Goal: Task Accomplishment & Management: Use online tool/utility

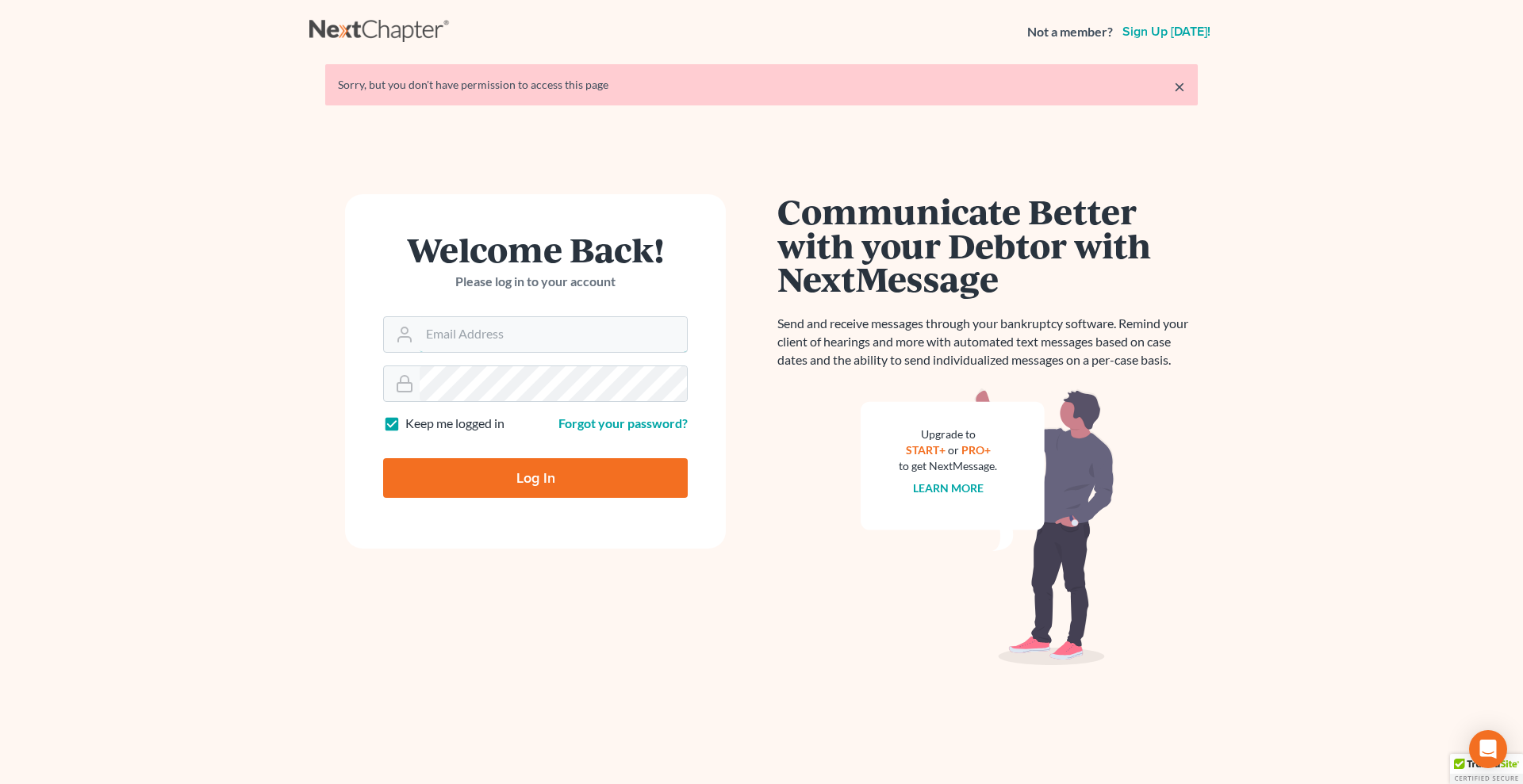
type input "grady@utahbk.com"
click at [541, 474] on input "Log In" at bounding box center [535, 478] width 305 height 40
type input "Thinking..."
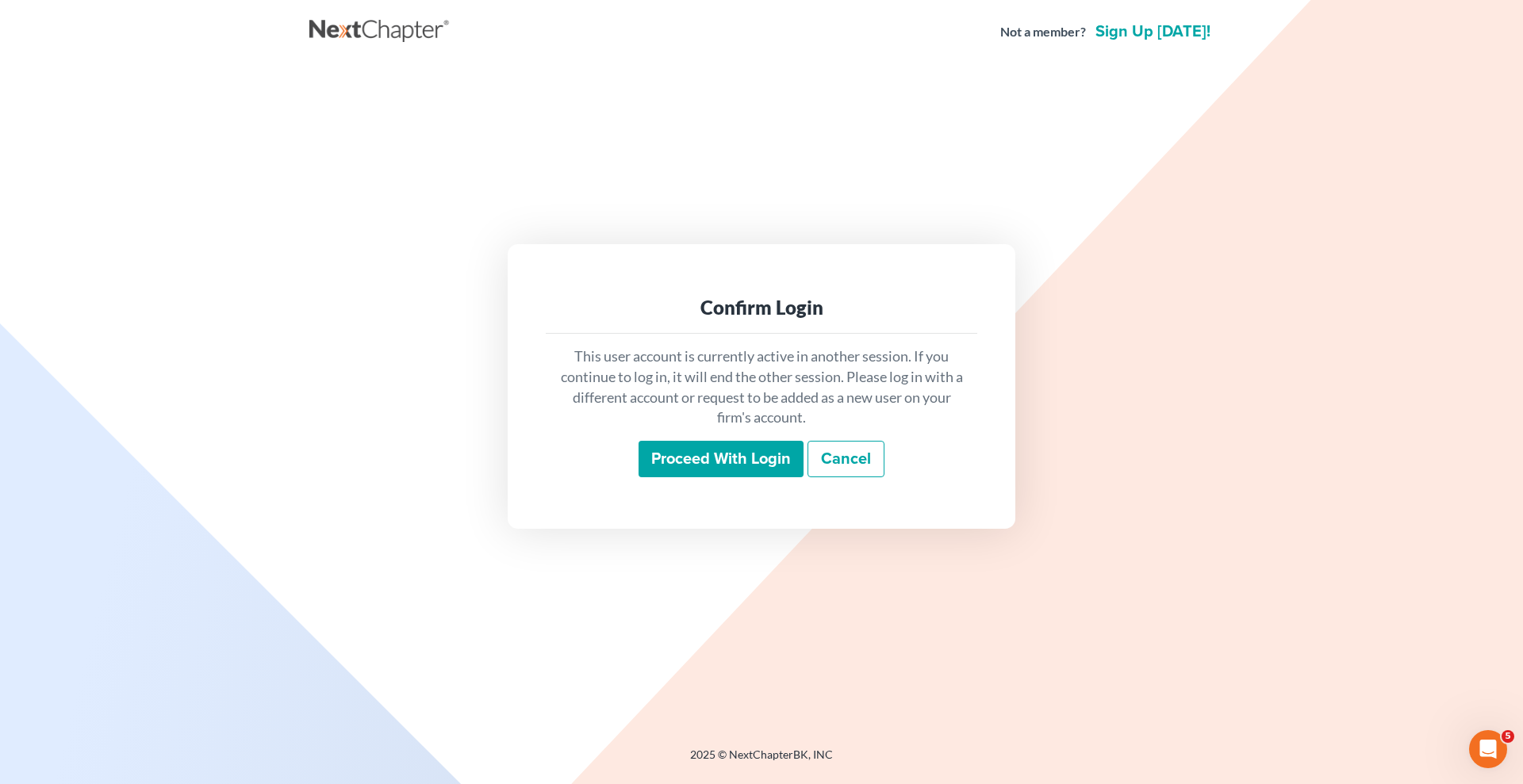
click at [692, 482] on div "This user account is currently active in another session. If you continue to lo…" at bounding box center [761, 412] width 431 height 156
click at [718, 462] on input "Proceed with login" at bounding box center [721, 459] width 165 height 37
